Goal: Use online tool/utility: Utilize a website feature to perform a specific function

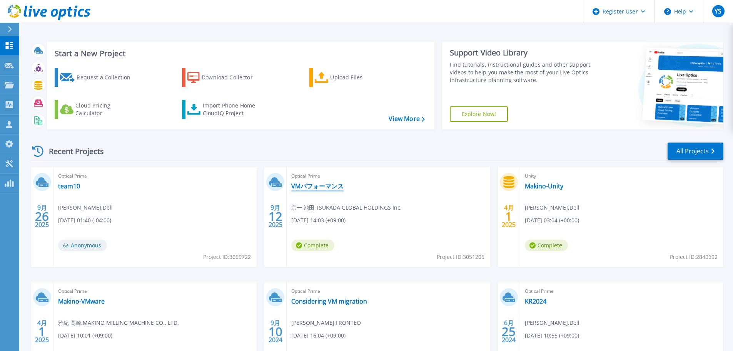
click at [323, 187] on link "VMパフォーマンス" at bounding box center [317, 186] width 52 height 8
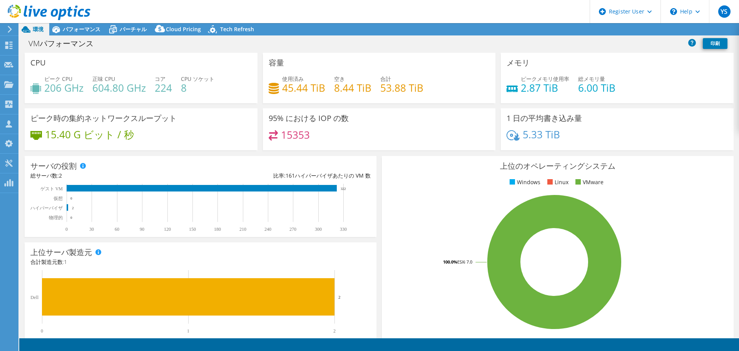
select select "[GEOGRAPHIC_DATA]"
select select "JPY"
click at [82, 30] on span "パフォーマンス" at bounding box center [82, 28] width 38 height 7
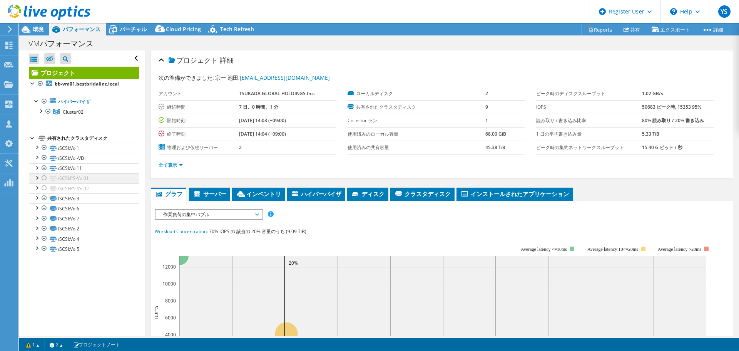
click at [44, 177] on div at bounding box center [44, 177] width 8 height 9
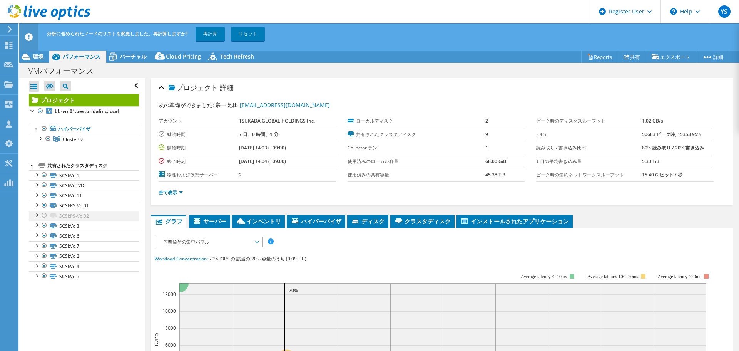
click at [43, 215] on div at bounding box center [44, 215] width 8 height 9
click at [41, 138] on div at bounding box center [41, 138] width 8 height 8
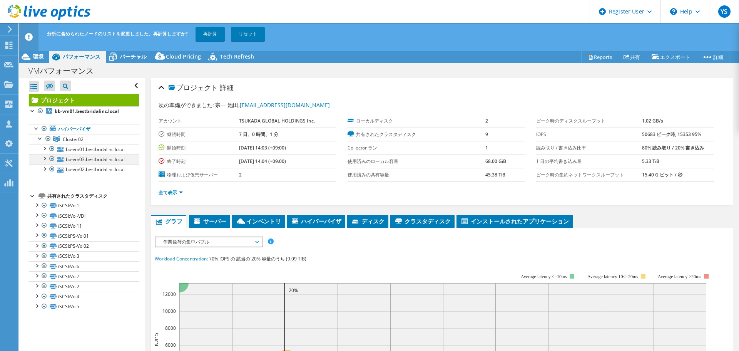
click at [53, 163] on div at bounding box center [52, 158] width 8 height 9
click at [212, 36] on link "再計算" at bounding box center [210, 34] width 29 height 14
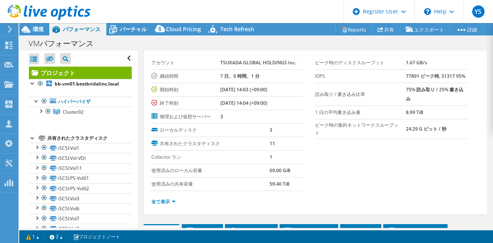
scroll to position [38, 0]
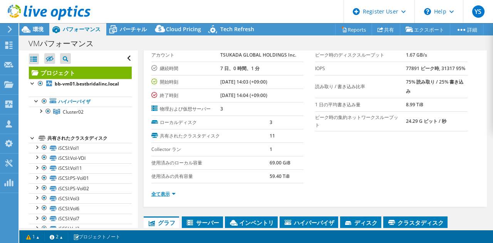
click at [169, 191] on link "全て表示" at bounding box center [163, 194] width 24 height 7
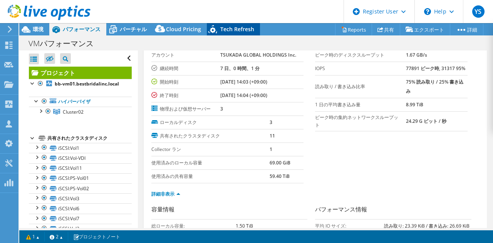
click at [234, 32] on span "Tech Refresh" at bounding box center [237, 28] width 34 height 7
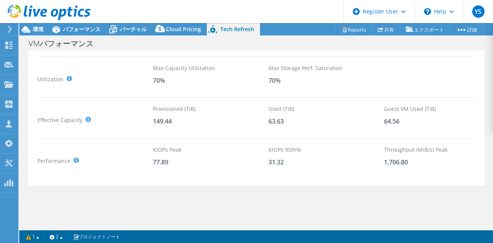
scroll to position [66, 0]
drag, startPoint x: 169, startPoint y: 162, endPoint x: 154, endPoint y: 163, distance: 15.4
click at [154, 163] on div "77.89" at bounding box center [210, 161] width 115 height 8
copy div "77.89"
